Goal: Task Accomplishment & Management: Use online tool/utility

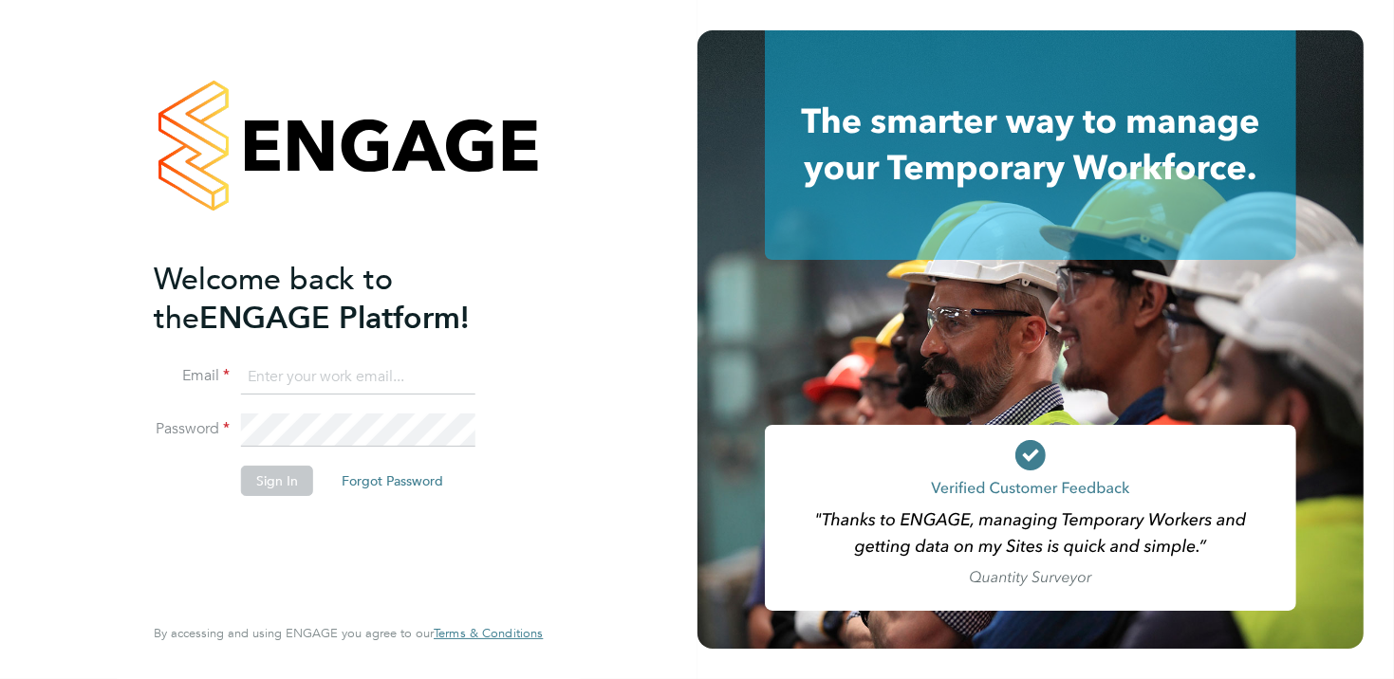
type input "[EMAIL_ADDRESS][DOMAIN_NAME]"
click at [285, 485] on button "Sign In" at bounding box center [277, 481] width 72 height 30
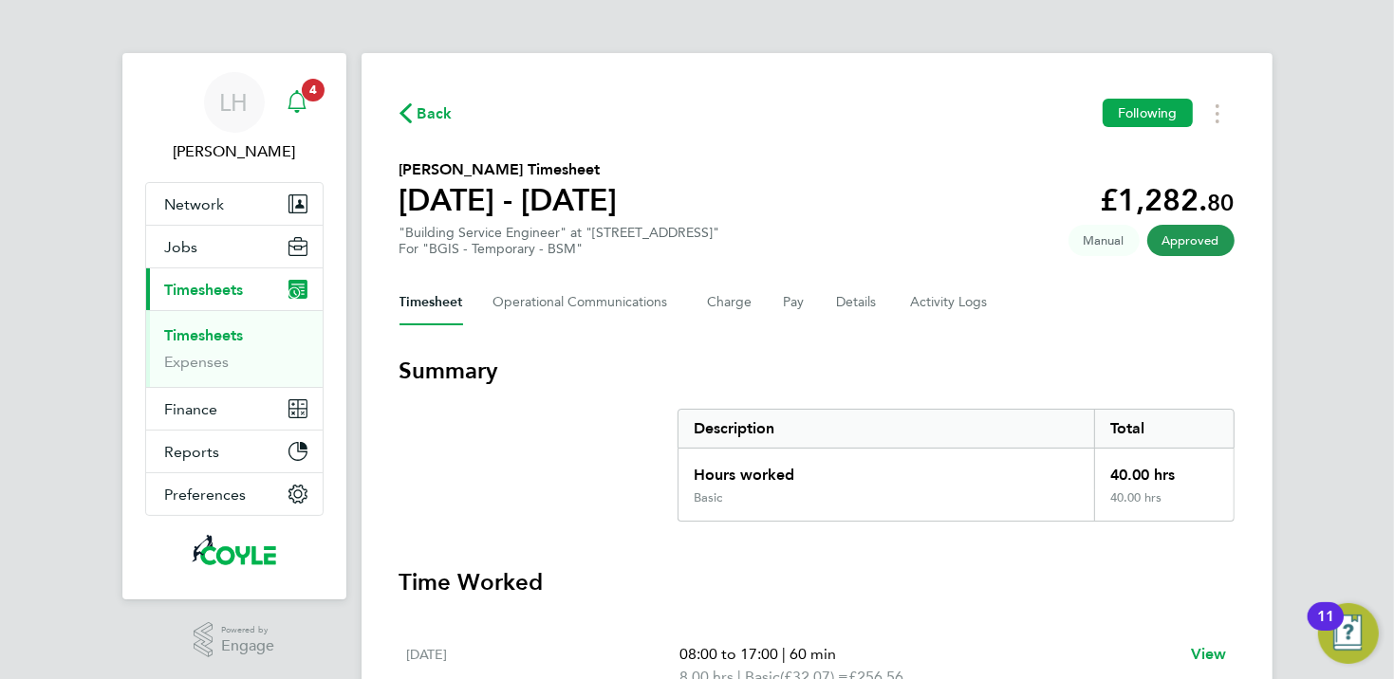
click at [309, 87] on span "4" at bounding box center [313, 90] width 23 height 23
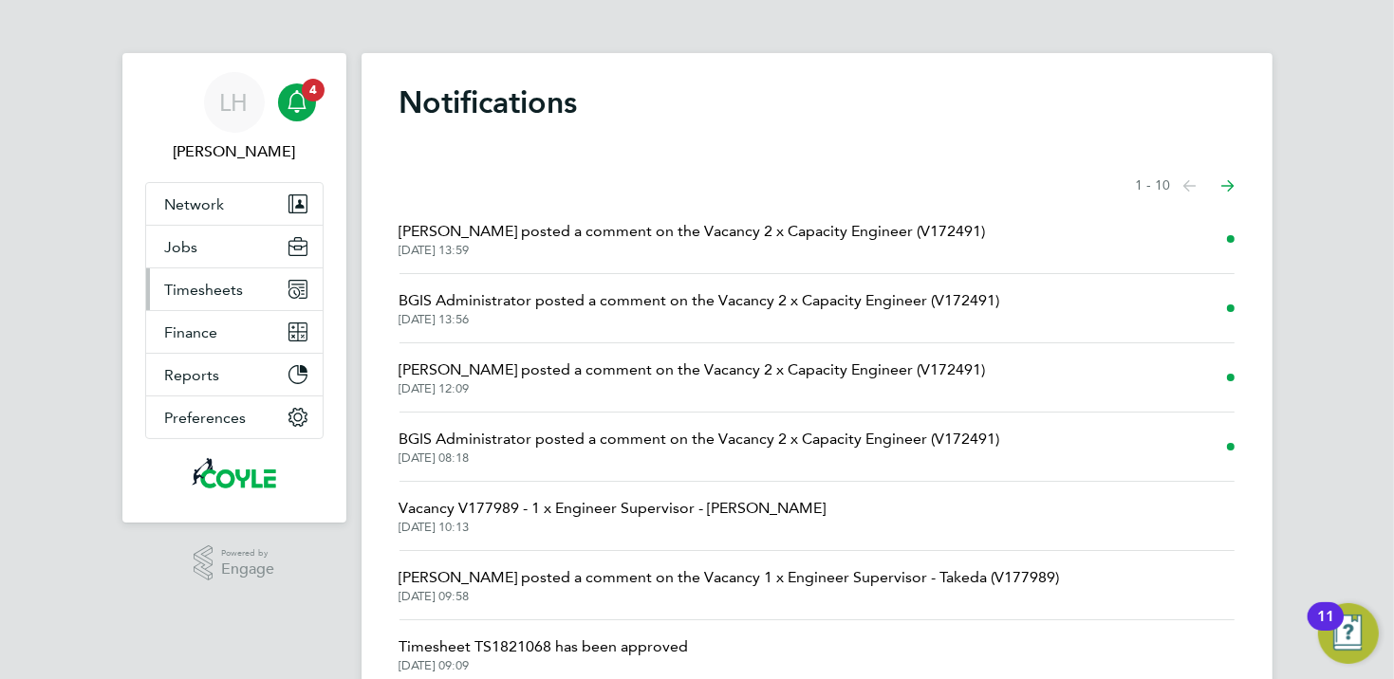
click at [220, 293] on span "Timesheets" at bounding box center [204, 290] width 79 height 18
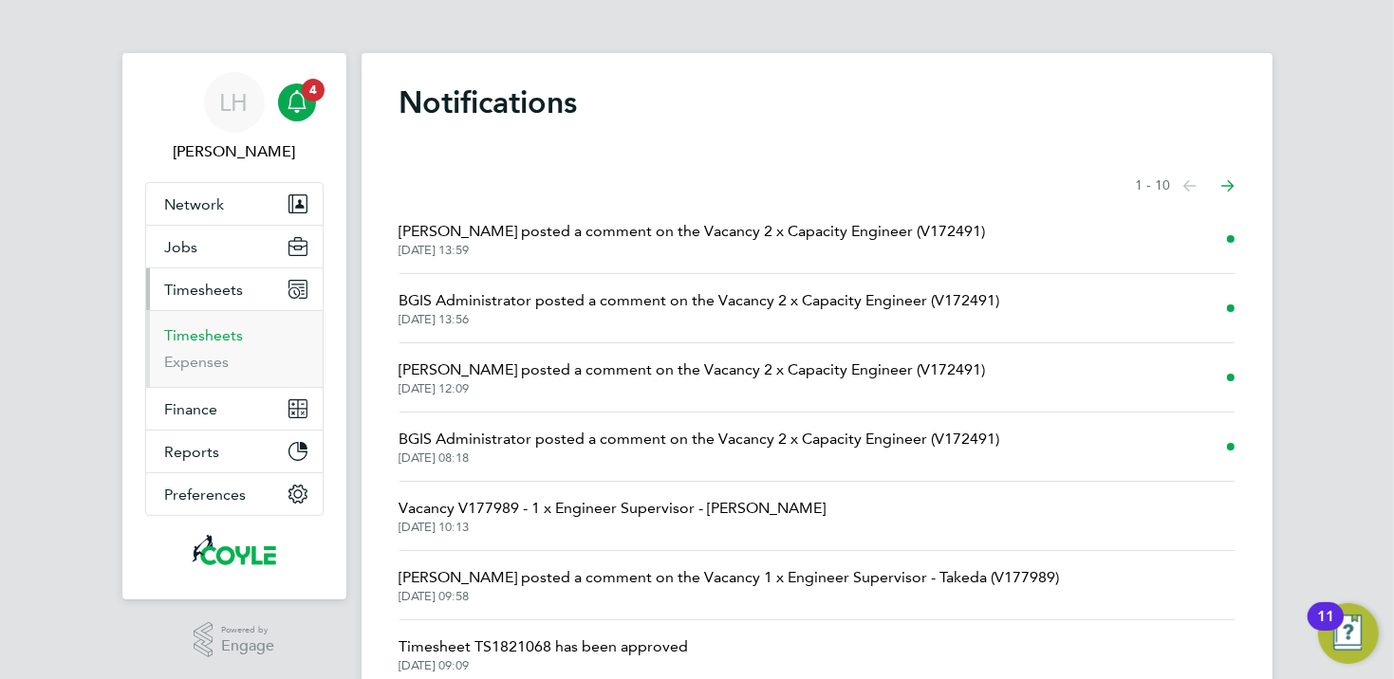
click at [216, 336] on link "Timesheets" at bounding box center [204, 335] width 79 height 18
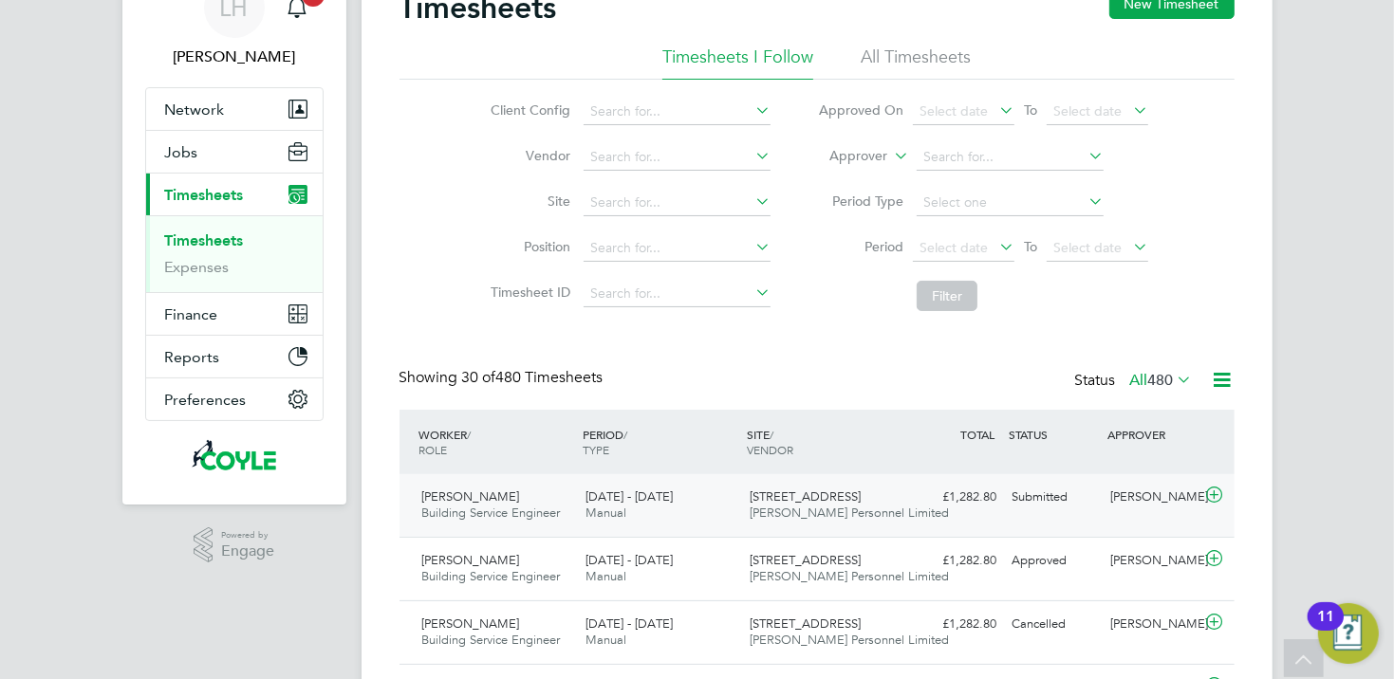
click at [494, 509] on span "Building Service Engineer" at bounding box center [491, 513] width 139 height 16
